Goal: Find specific page/section: Find specific page/section

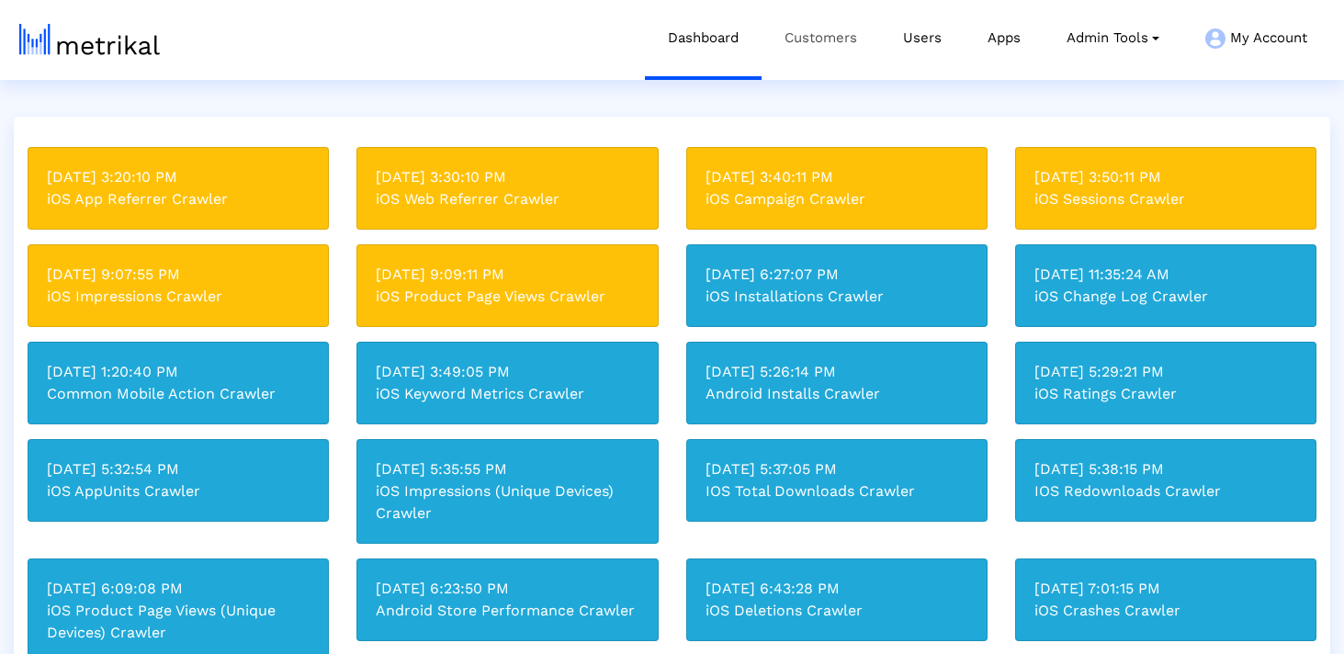
click at [834, 38] on link "Customers" at bounding box center [821, 38] width 119 height 76
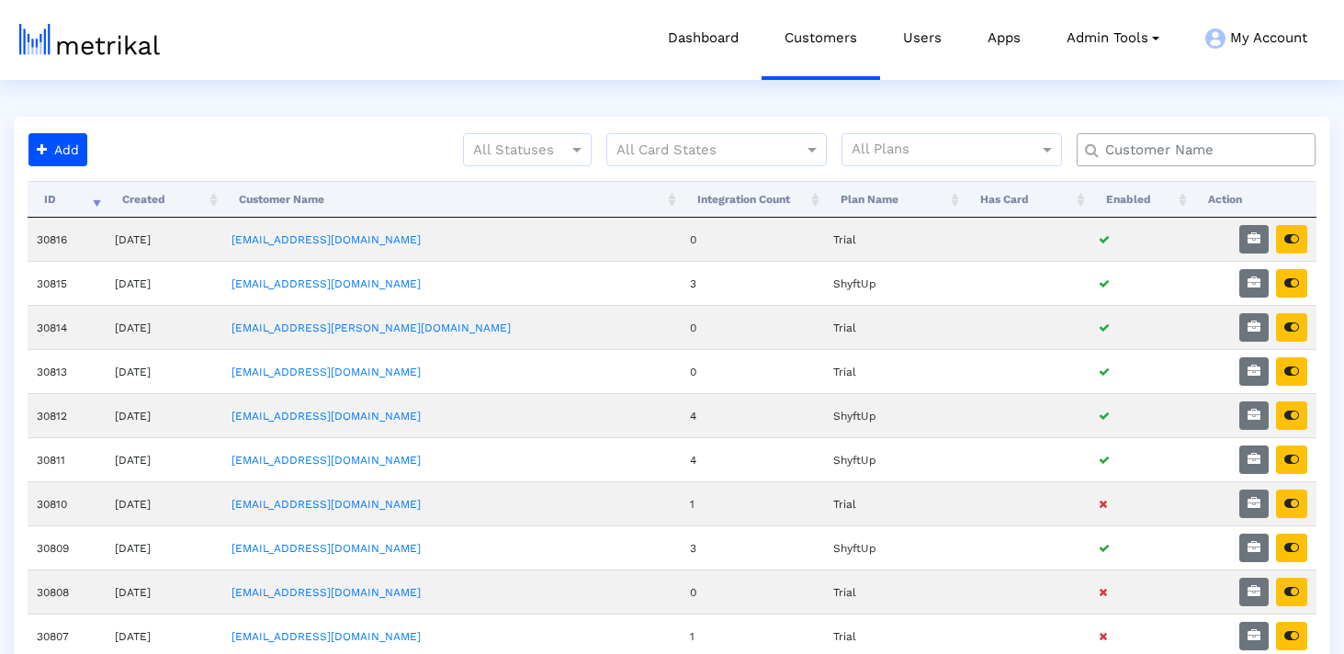
click at [1118, 151] on input "text" at bounding box center [1200, 150] width 216 height 19
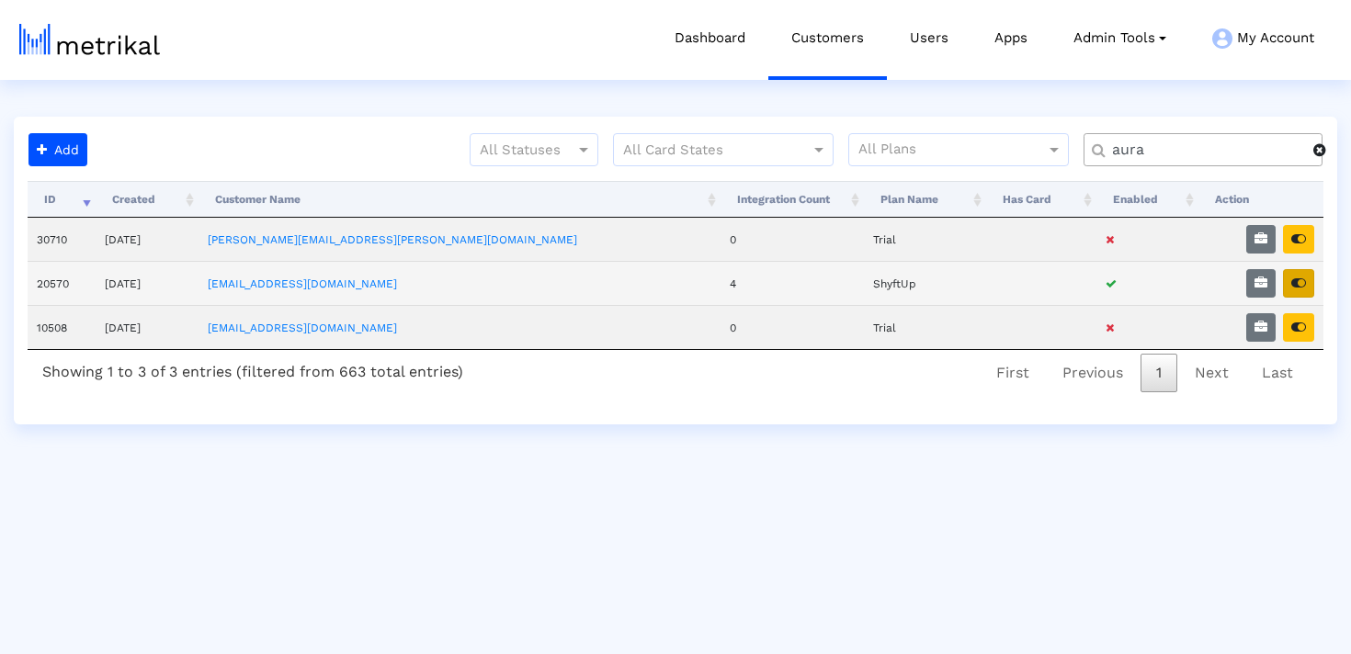
type input "aura"
click at [1298, 286] on icon "button" at bounding box center [1298, 283] width 15 height 13
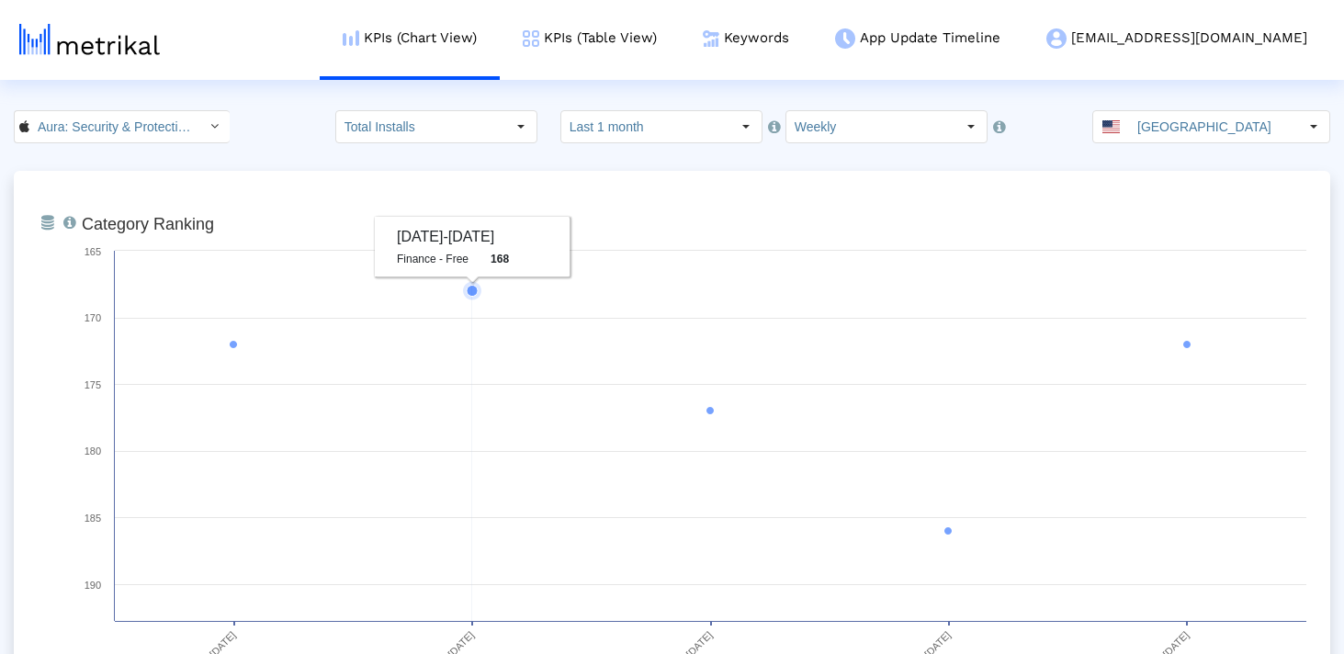
scroll to position [20, 0]
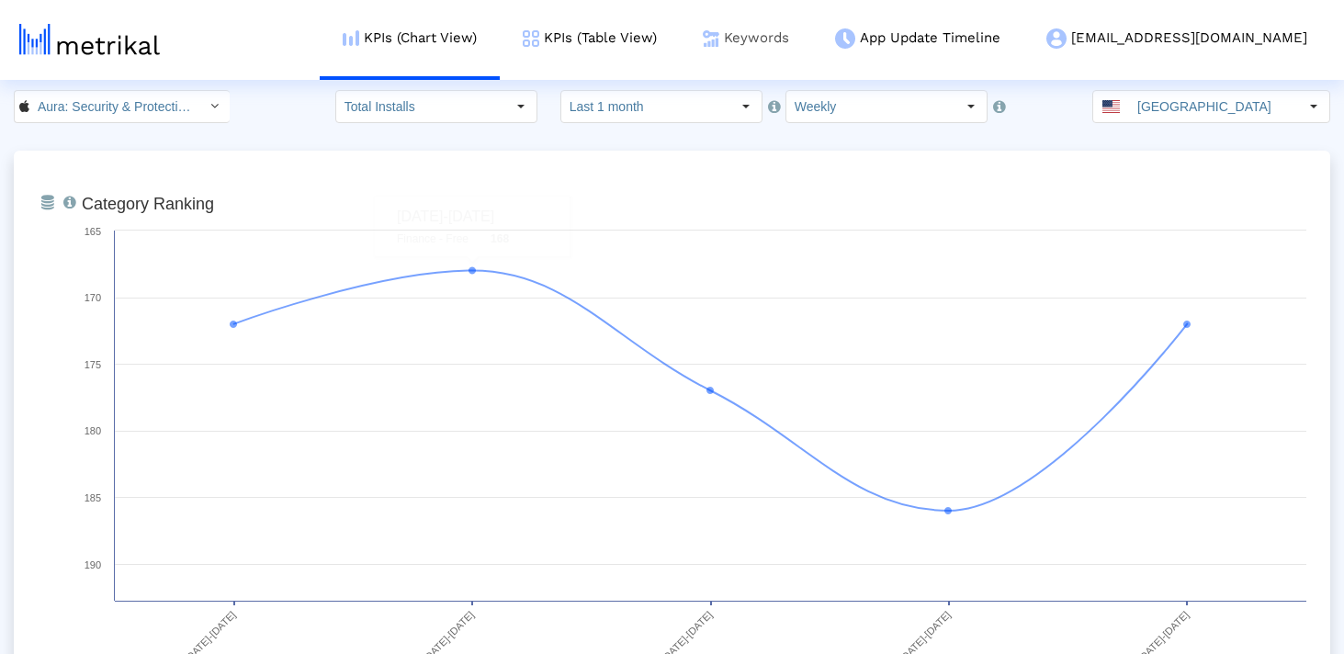
click at [812, 44] on link "Keywords" at bounding box center [746, 38] width 132 height 76
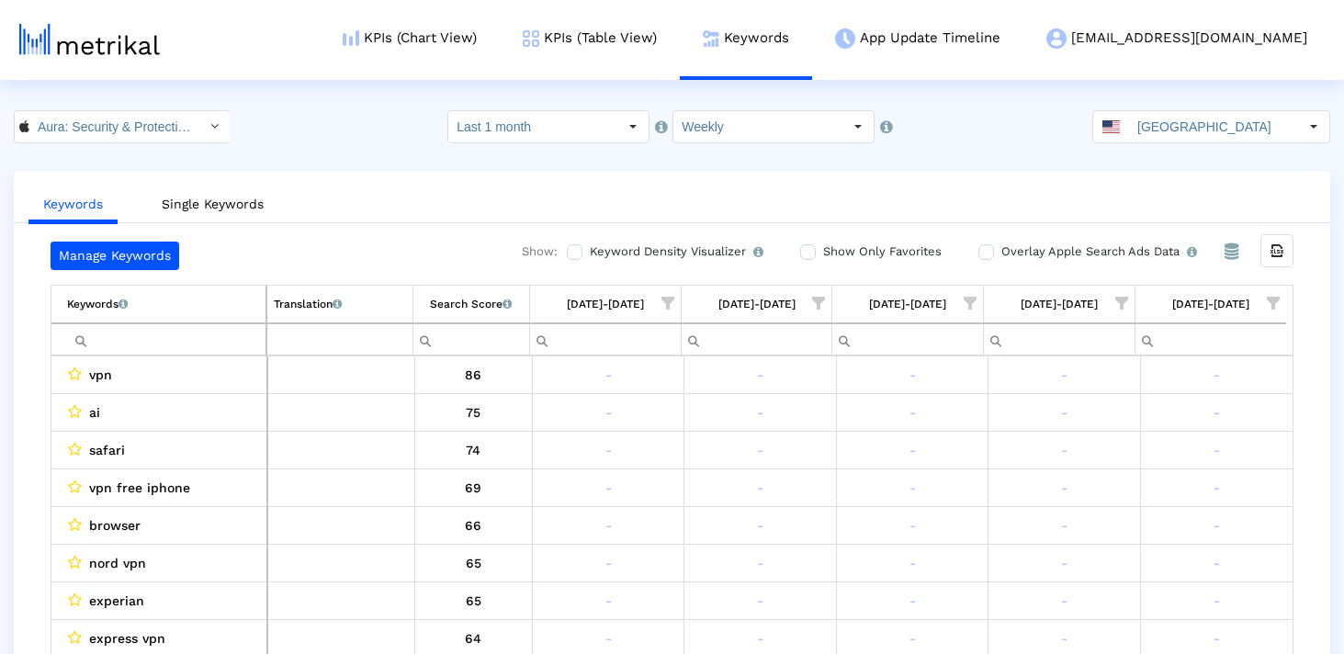
click at [133, 336] on input "Filter cell" at bounding box center [166, 339] width 198 height 30
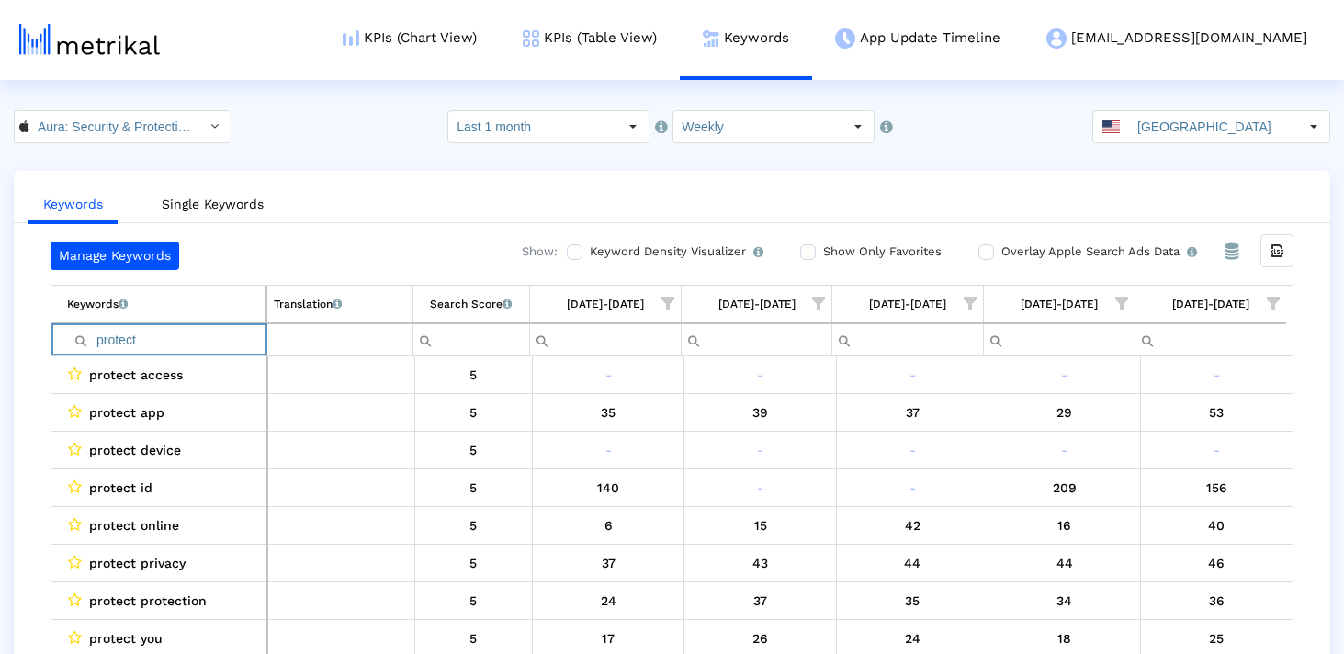
click at [209, 329] on input "protect" at bounding box center [166, 339] width 198 height 30
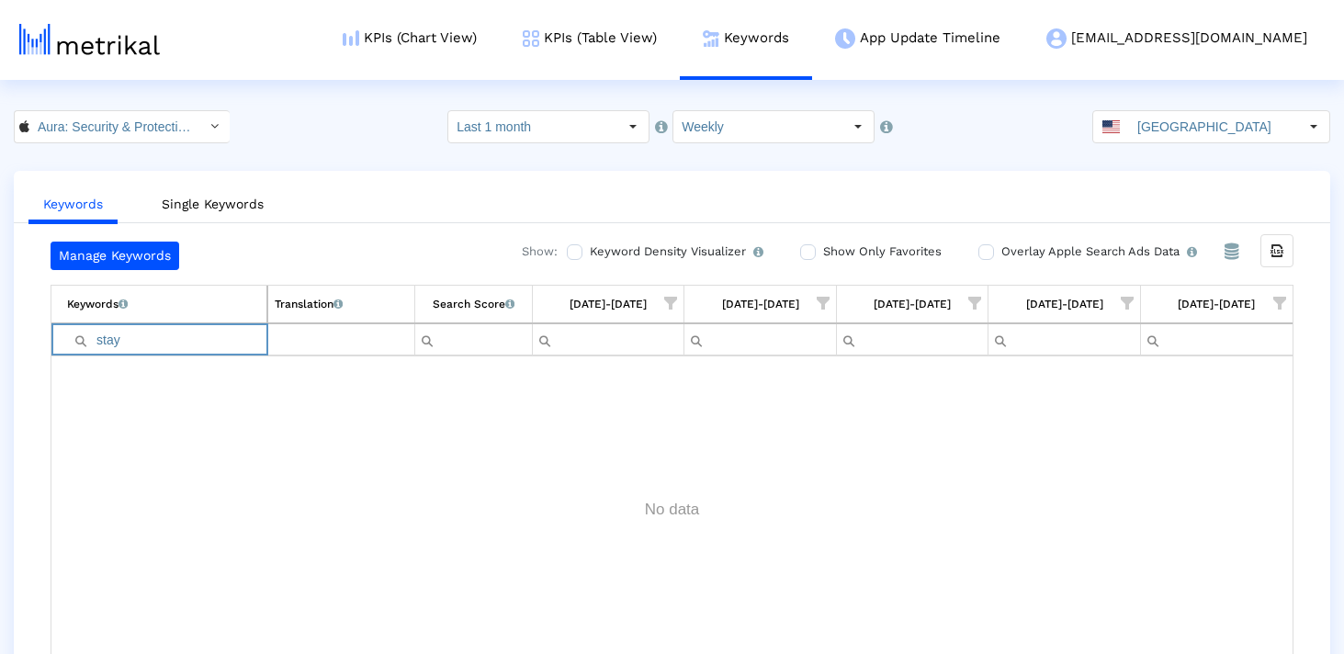
type input "stay"
click at [16, 402] on div "Manage Keywords Show: Keyword Density Visualizer Turn this on to view where and…" at bounding box center [672, 453] width 1317 height 422
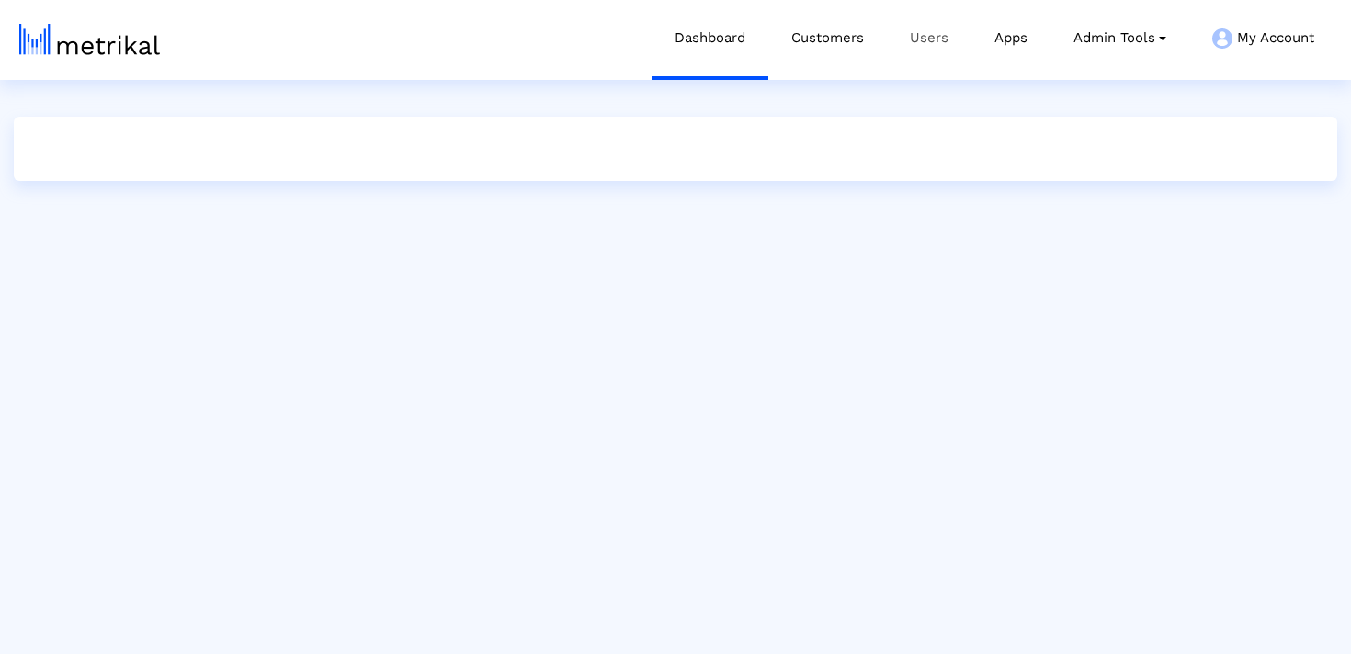
click at [921, 35] on link "Users" at bounding box center [929, 38] width 85 height 76
click at [819, 34] on link "Customers" at bounding box center [827, 38] width 119 height 76
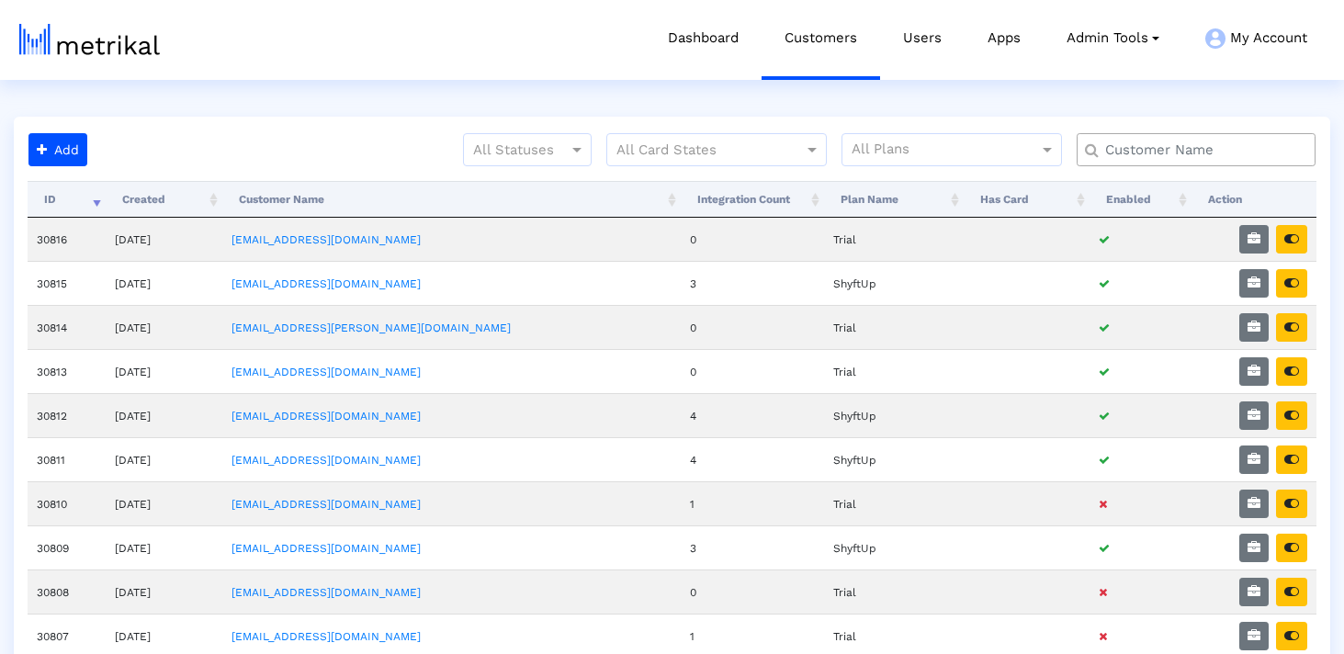
click at [1156, 153] on input "text" at bounding box center [1200, 150] width 216 height 19
type input "aura"
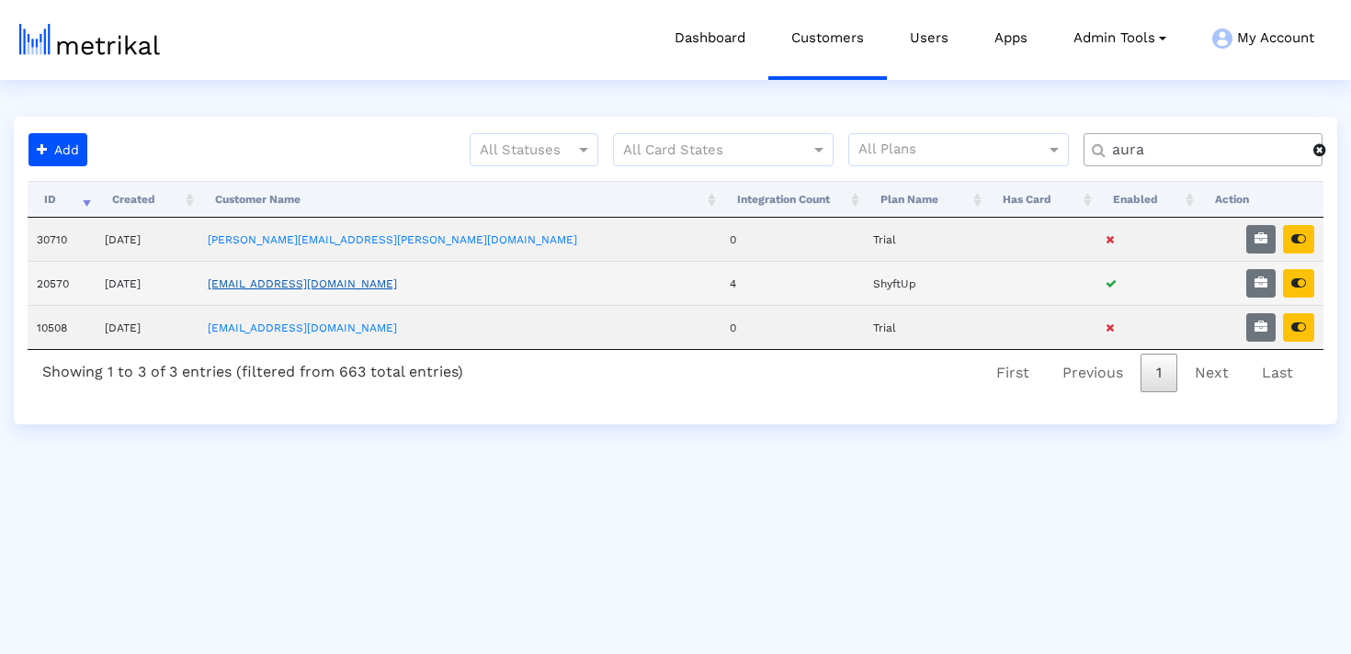
click at [341, 287] on link "[EMAIL_ADDRESS][DOMAIN_NAME]" at bounding box center [302, 283] width 189 height 13
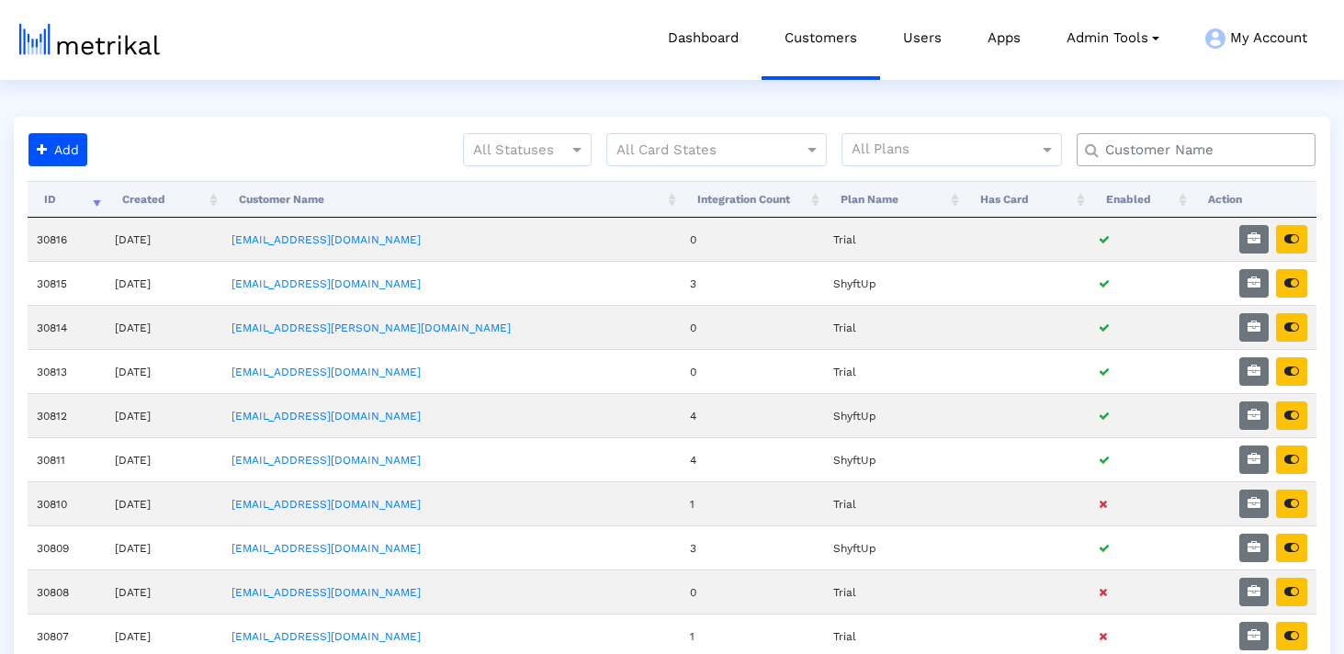
click at [1143, 144] on input "text" at bounding box center [1200, 150] width 216 height 19
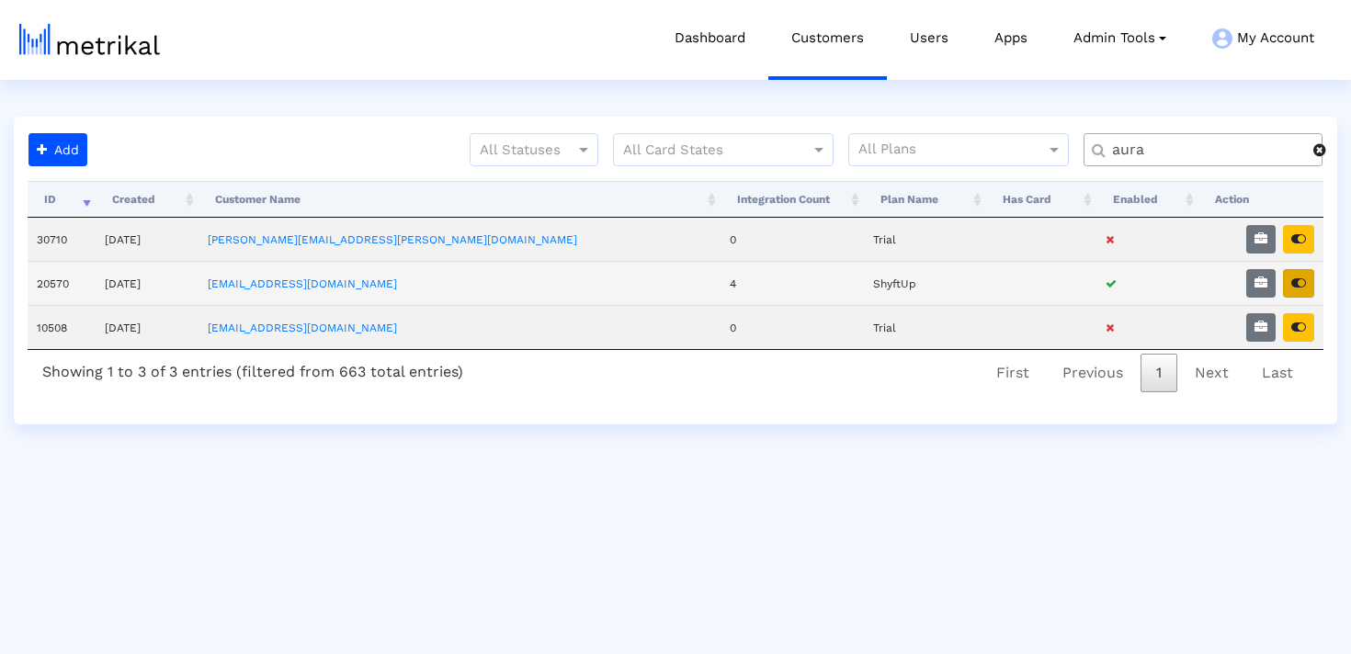
type input "aura"
click at [1297, 286] on icon "button" at bounding box center [1298, 283] width 15 height 13
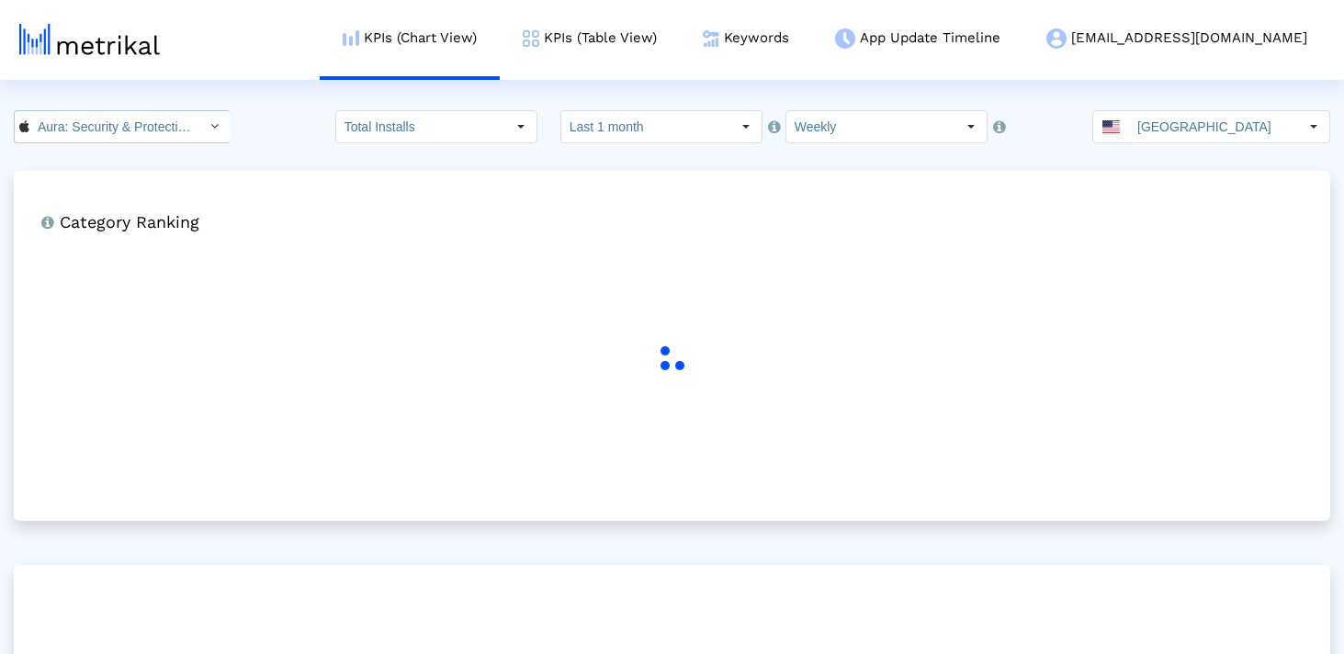
click at [146, 134] on input "Aura: Security & Protection < 1547735089 >" at bounding box center [111, 126] width 165 height 31
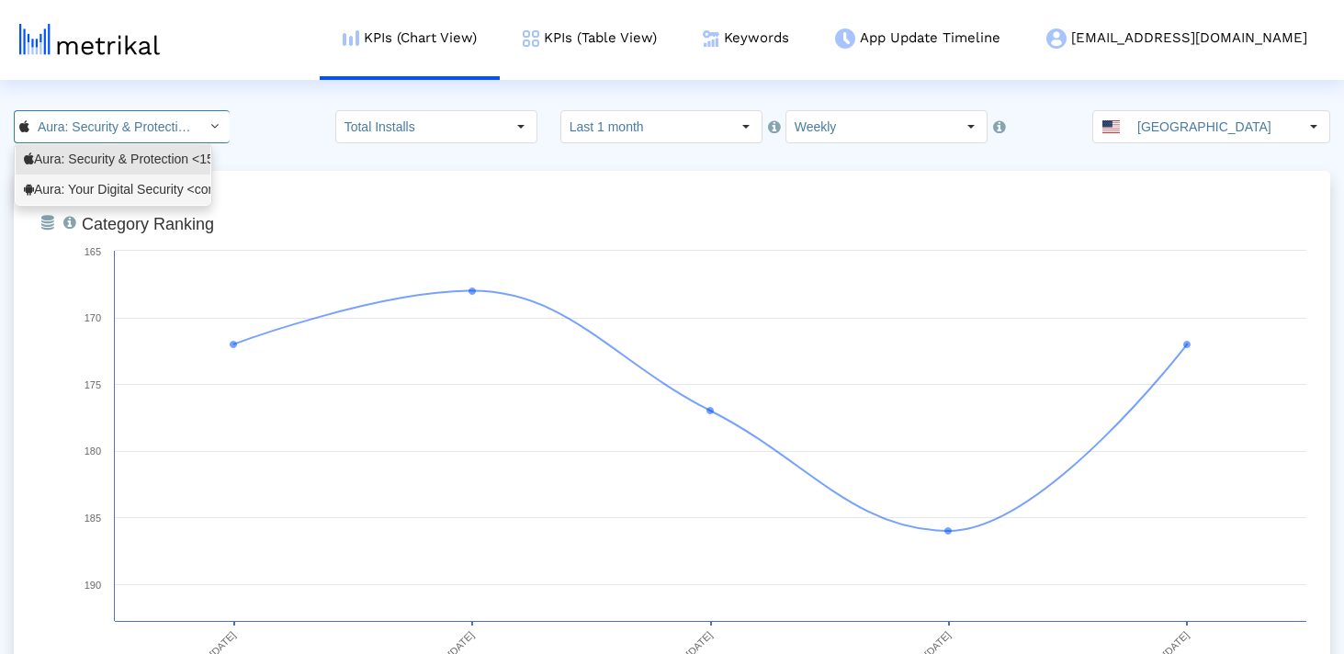
click at [139, 197] on div "Aura: Your Digital Security <com.aura.suite>" at bounding box center [113, 189] width 178 height 17
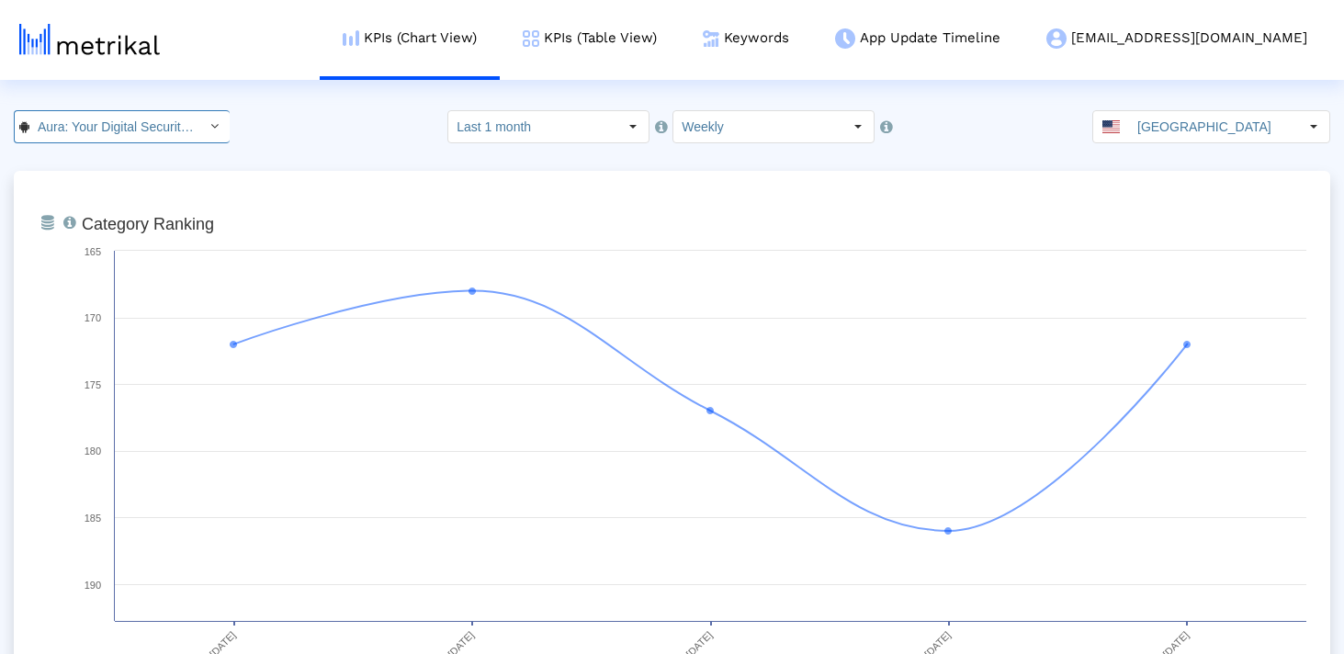
scroll to position [0, 123]
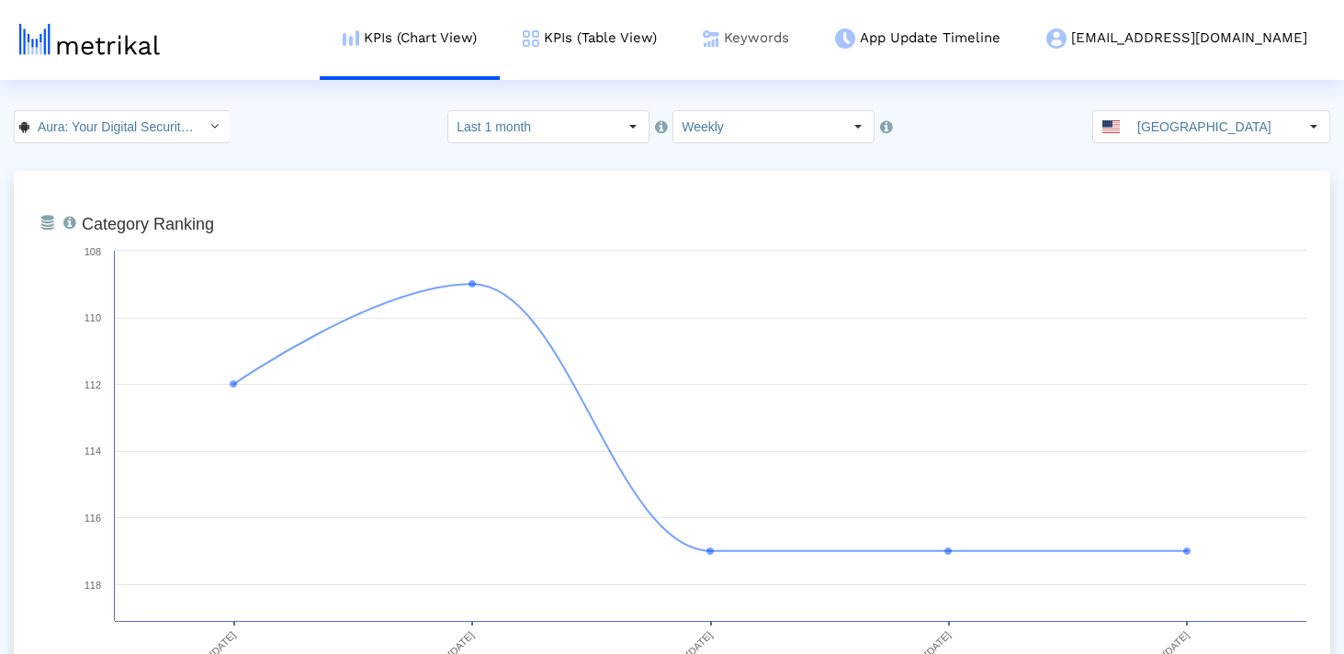
click at [812, 38] on link "Keywords" at bounding box center [746, 38] width 132 height 76
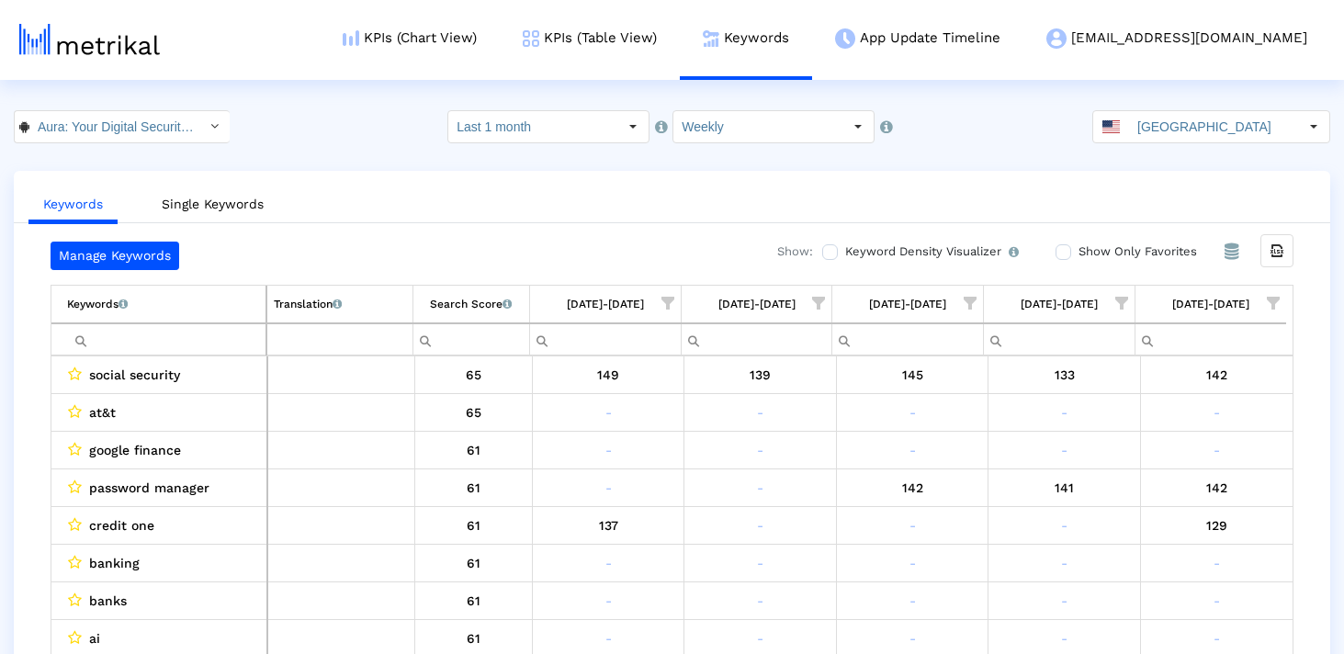
click at [114, 328] on input "Filter cell" at bounding box center [166, 339] width 198 height 30
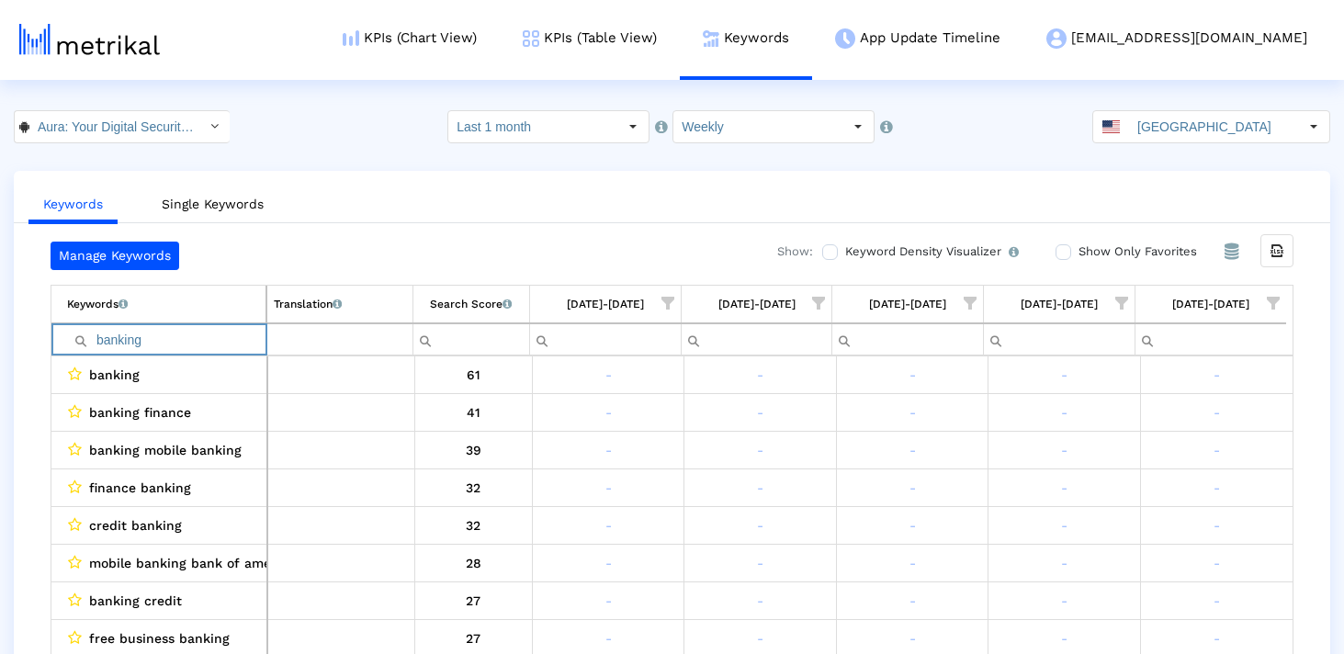
click at [189, 346] on input "banking" at bounding box center [166, 339] width 198 height 30
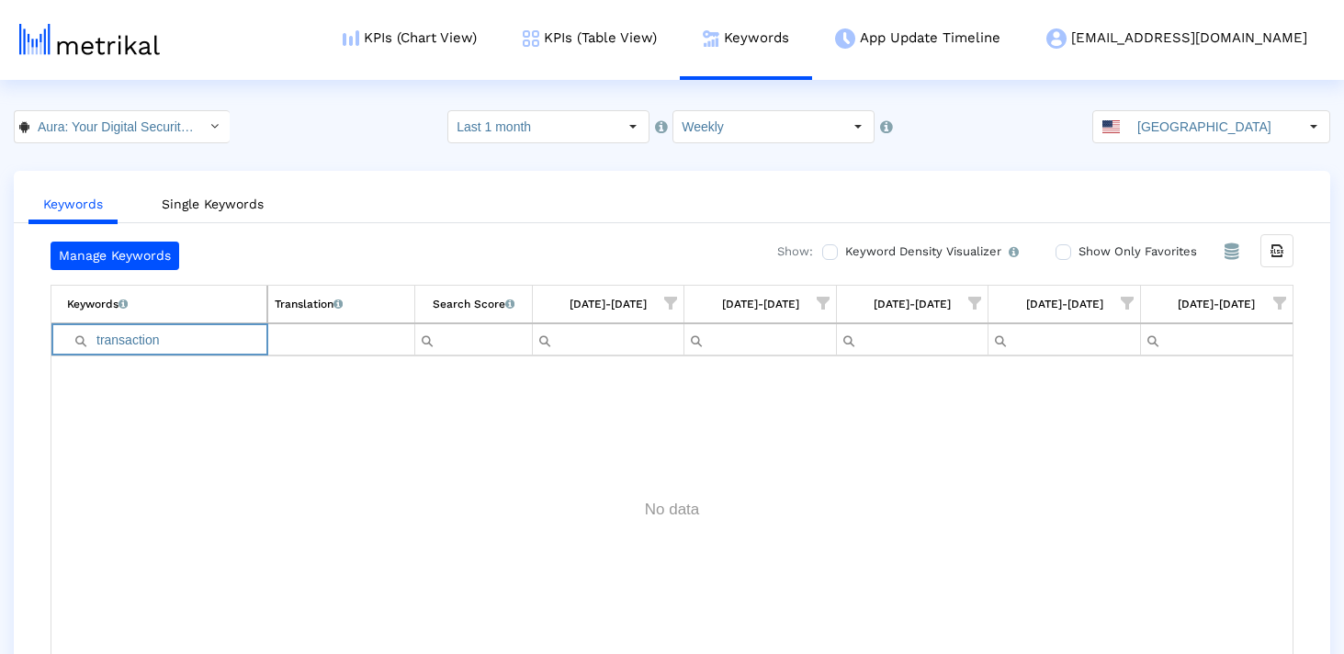
type input "transaction"
